Goal: Information Seeking & Learning: Learn about a topic

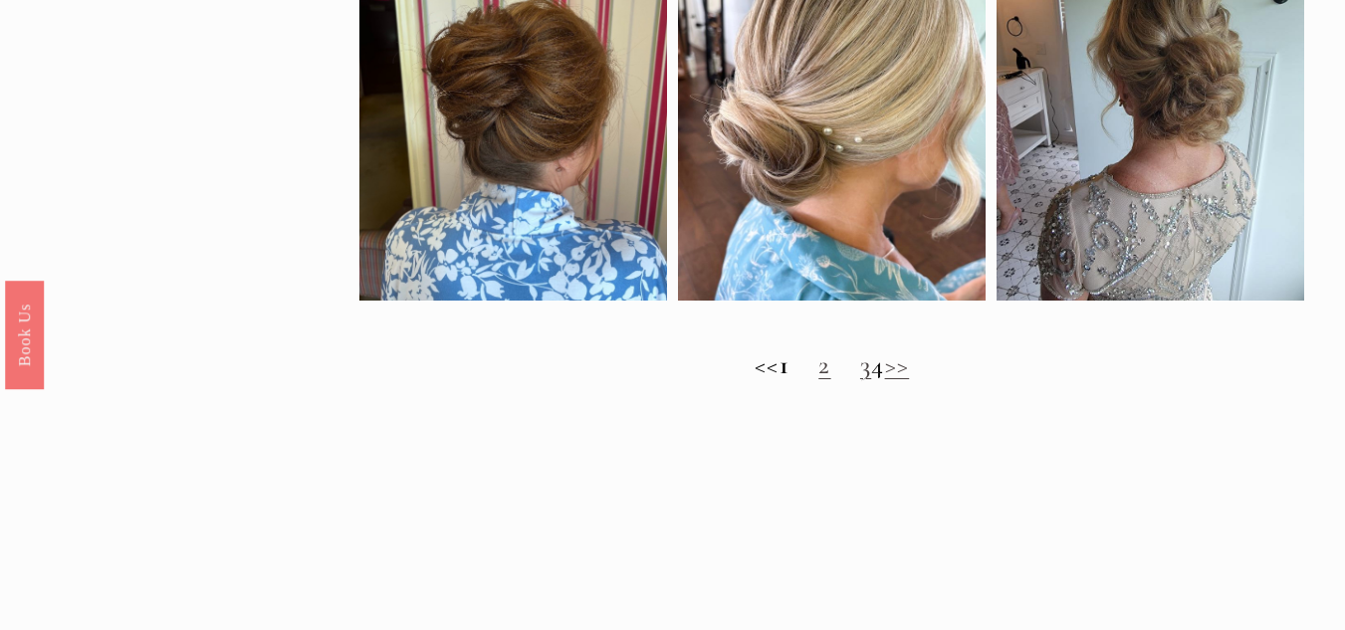
scroll to position [1711, 0]
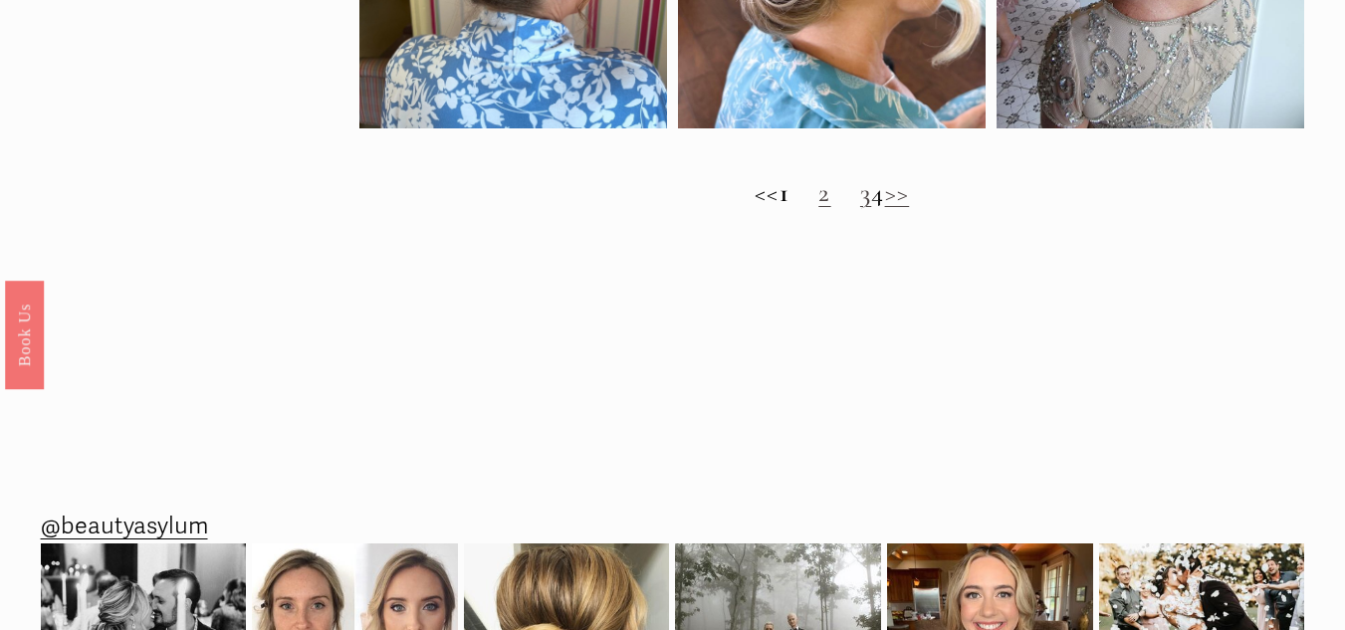
click at [818, 209] on link "2" at bounding box center [824, 192] width 12 height 33
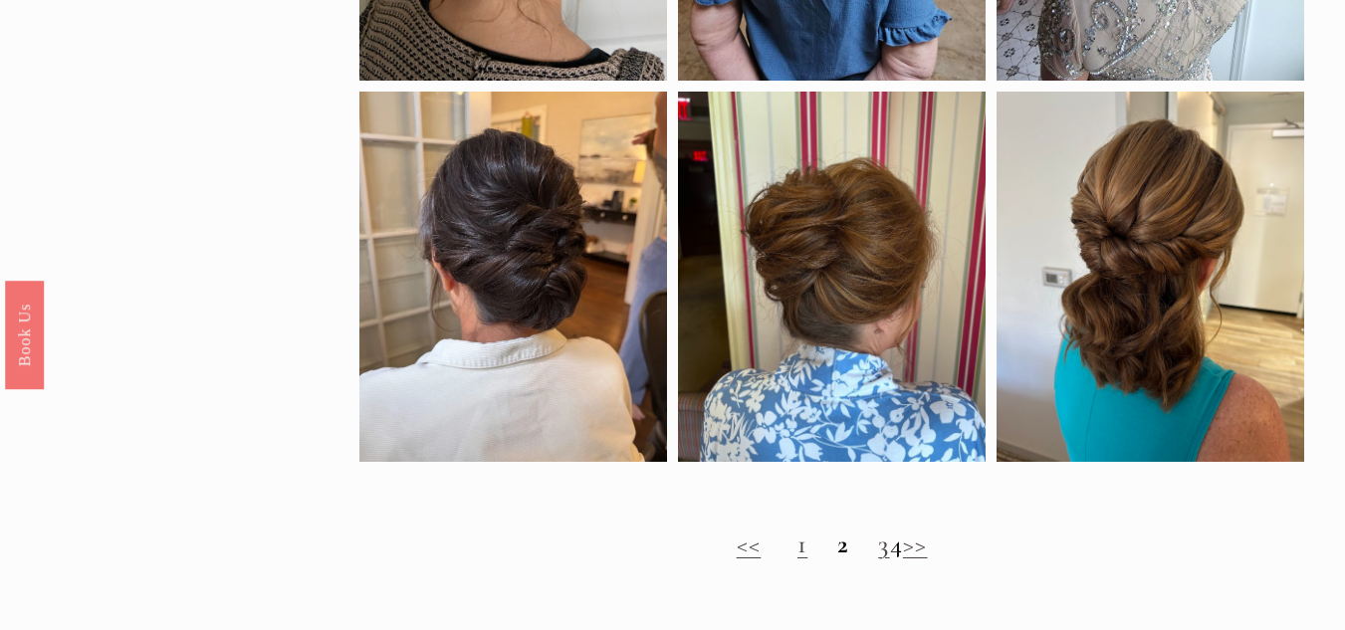
scroll to position [1393, 0]
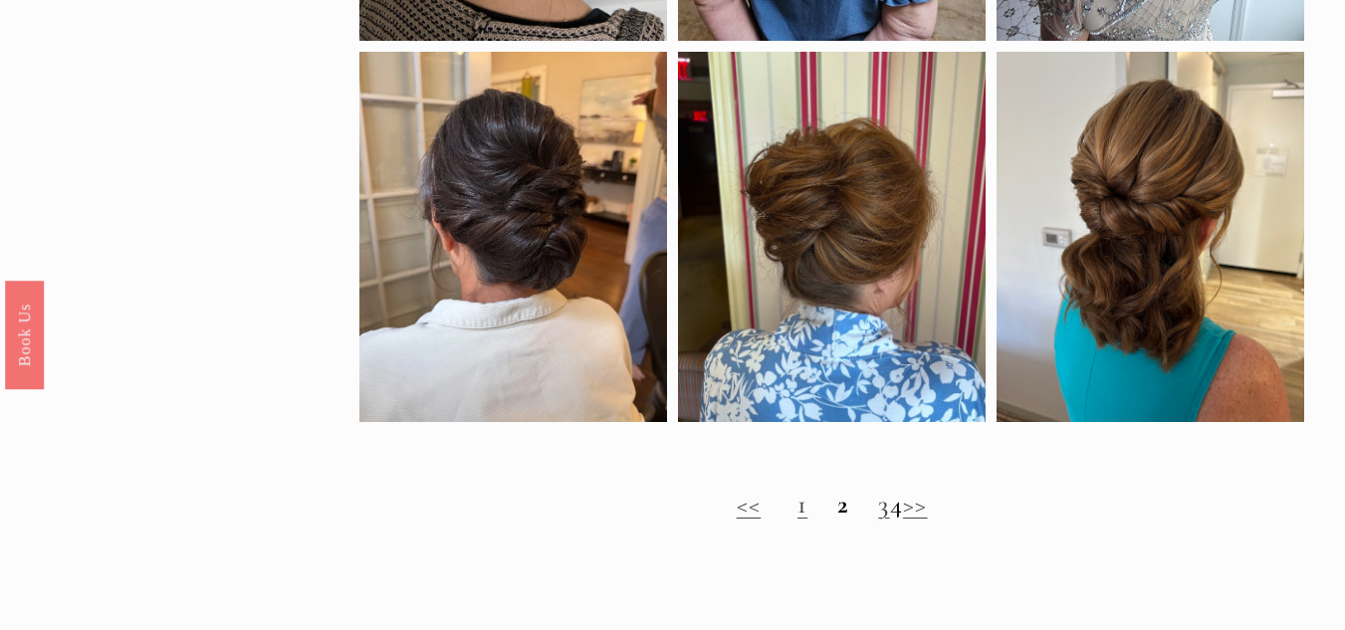
click at [878, 520] on link "3" at bounding box center [883, 504] width 11 height 33
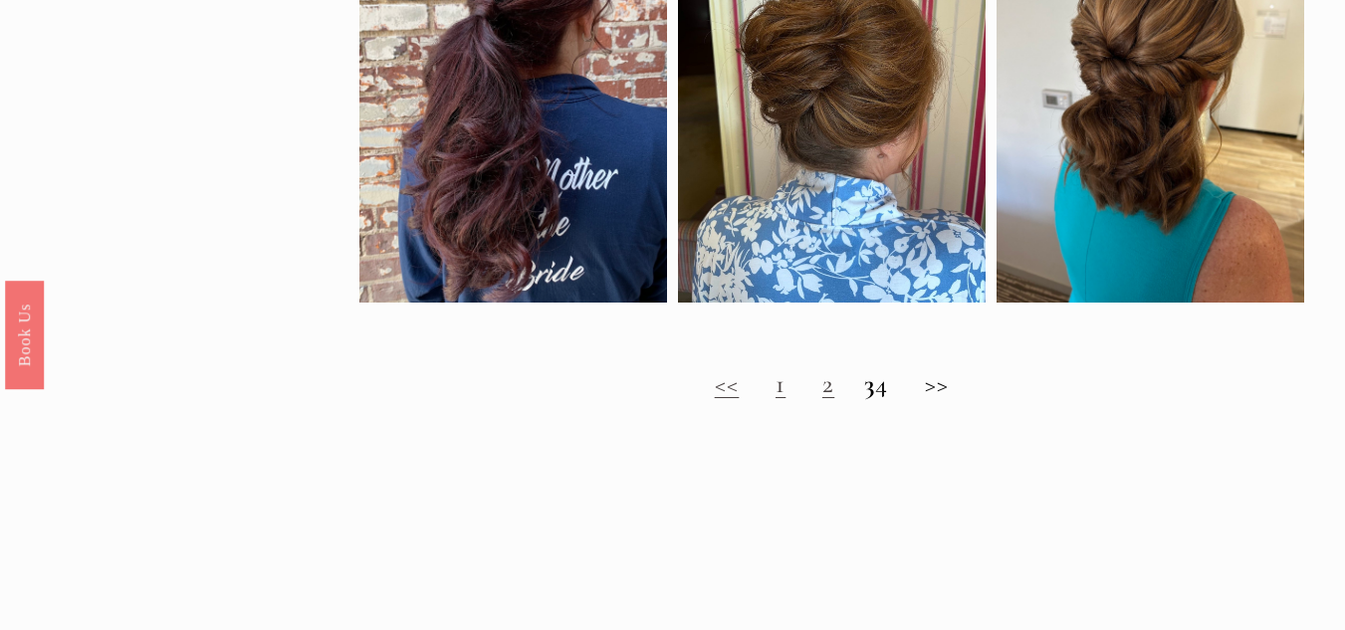
scroll to position [1513, 0]
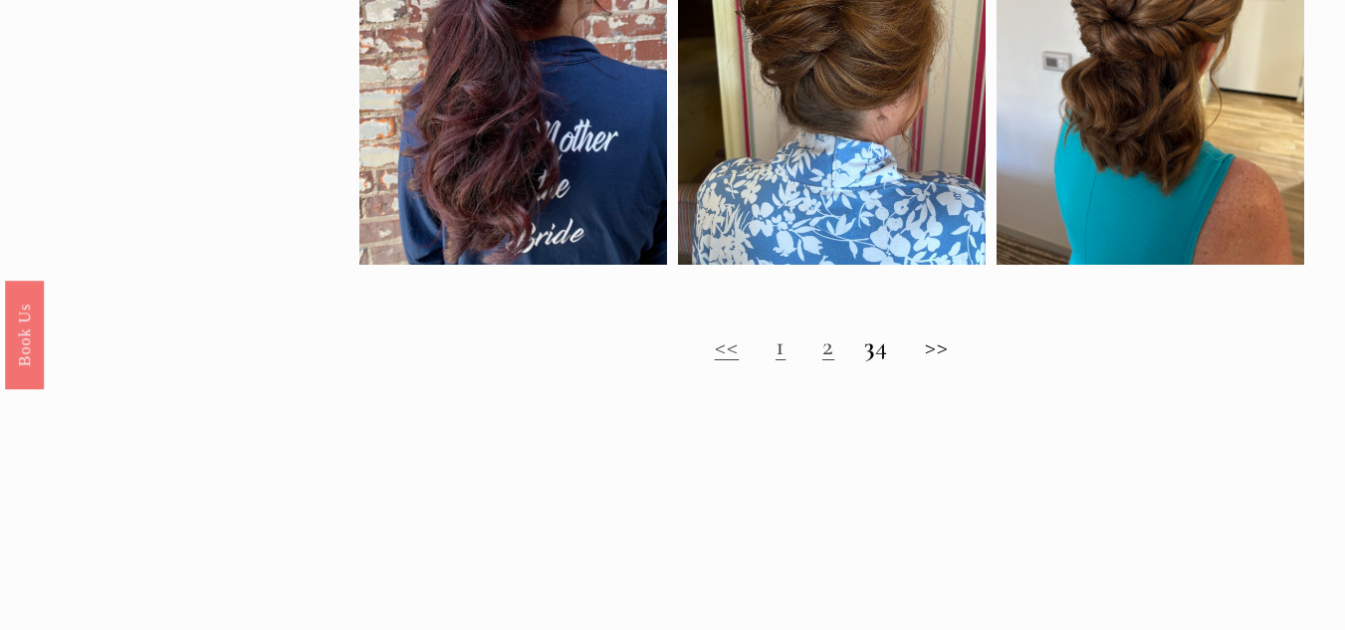
click at [864, 362] on strong "3" at bounding box center [869, 345] width 11 height 33
click at [864, 361] on strong "3" at bounding box center [869, 345] width 11 height 33
click at [864, 362] on strong "3" at bounding box center [869, 345] width 11 height 33
click at [899, 361] on h2 "<< 1 2 3 4 >>" at bounding box center [832, 345] width 946 height 31
